Goal: Transaction & Acquisition: Purchase product/service

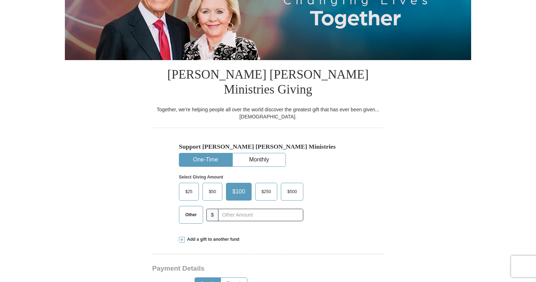
scroll to position [119, 0]
click at [208, 153] on button "One-Time" at bounding box center [205, 159] width 53 height 13
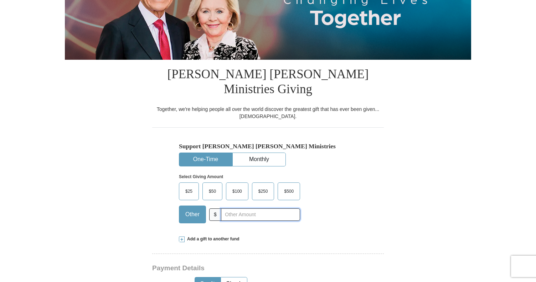
click at [230, 209] on input "text" at bounding box center [260, 215] width 79 height 12
type input "5000"
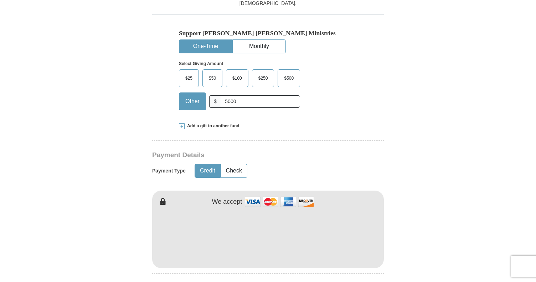
scroll to position [235, 0]
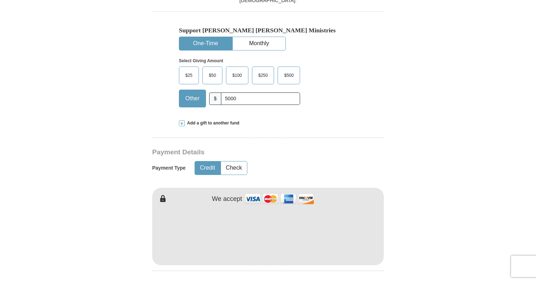
click at [408, 196] on form "Already have an account? Sign in for faster giving. Don't have an account? Crea…" at bounding box center [268, 240] width 406 height 893
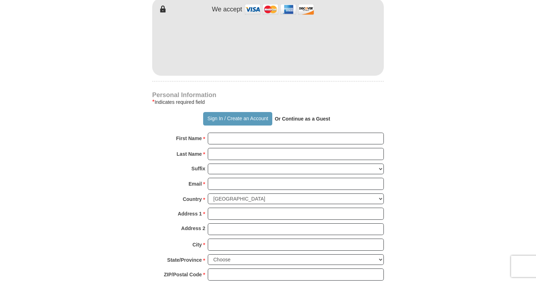
scroll to position [426, 0]
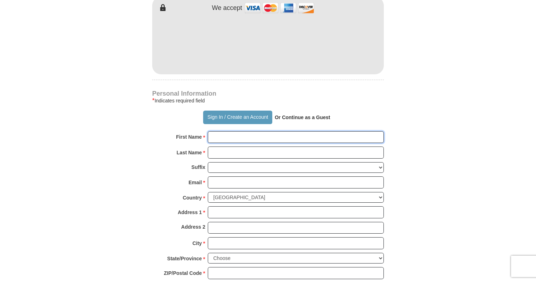
click at [250, 131] on input "First Name *" at bounding box center [296, 137] width 176 height 12
type input "E"
type input "M"
type input "[PERSON_NAME]"
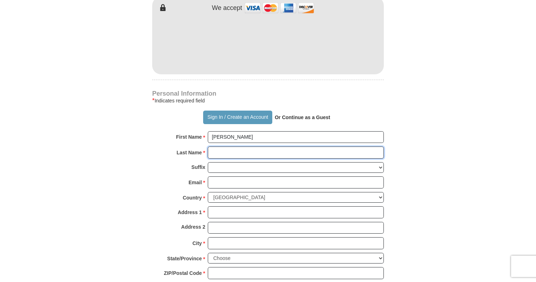
click at [244, 147] on input "Last Name *" at bounding box center [296, 153] width 176 height 12
type input "[PERSON_NAME]"
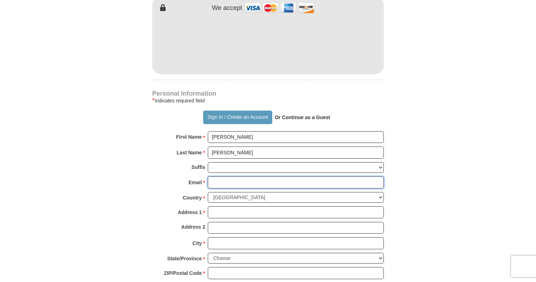
click at [217, 177] on input "Email *" at bounding box center [296, 183] width 176 height 12
type input "[EMAIL_ADDRESS][DOMAIN_NAME]"
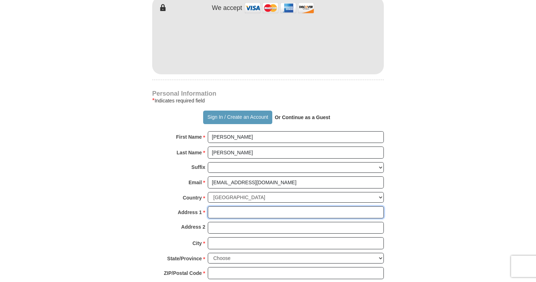
type input "[STREET_ADDRESS]"
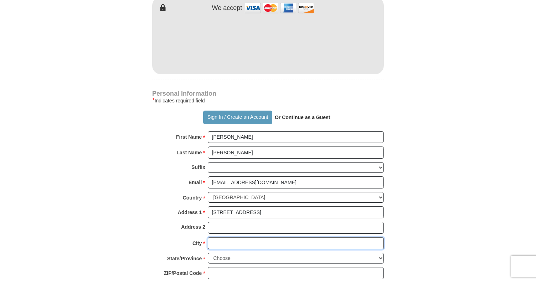
type input "[GEOGRAPHIC_DATA]"
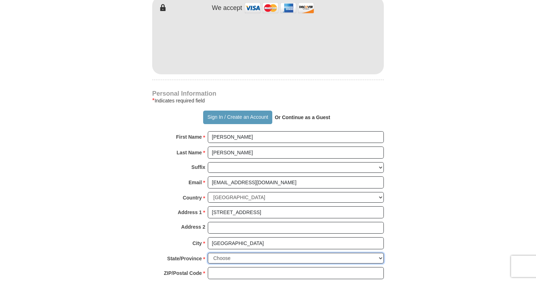
select select "GA"
type input "30215-2961"
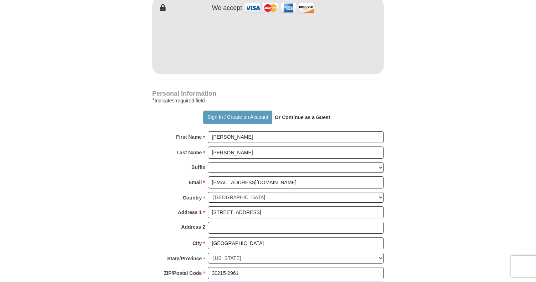
type input "4047887953"
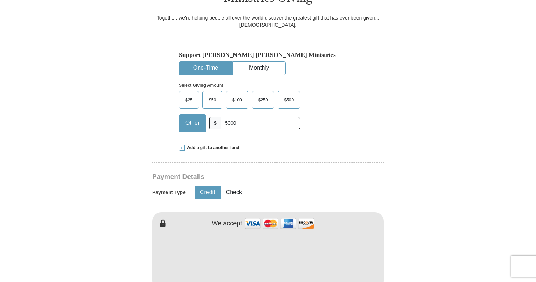
scroll to position [207, 0]
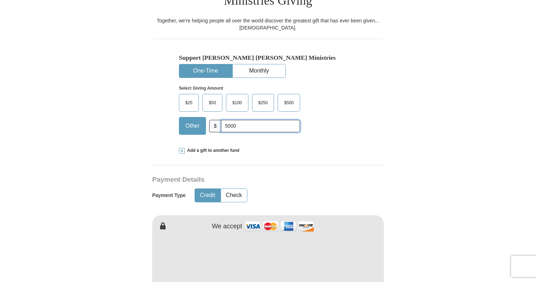
click at [247, 120] on input "5000" at bounding box center [260, 126] width 79 height 12
type input "5000.00"
click at [377, 92] on div "Support [PERSON_NAME] [PERSON_NAME] Ministries One-Time Monthly Select Giving A…" at bounding box center [268, 90] width 232 height 102
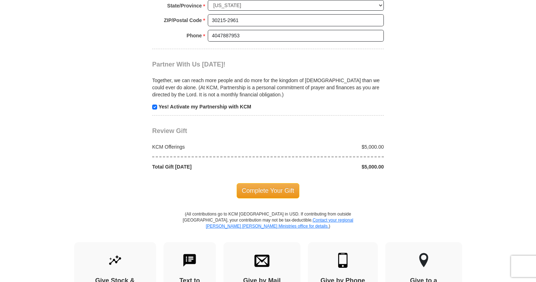
scroll to position [680, 0]
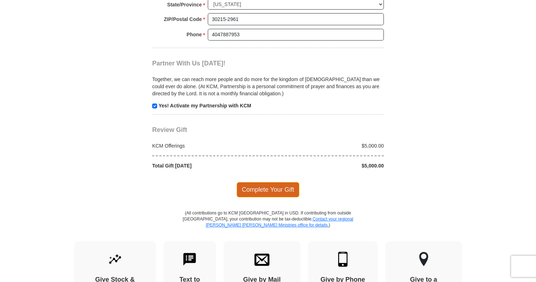
click at [270, 182] on span "Complete Your Gift" at bounding box center [268, 189] width 63 height 15
